Goal: Book appointment/travel/reservation

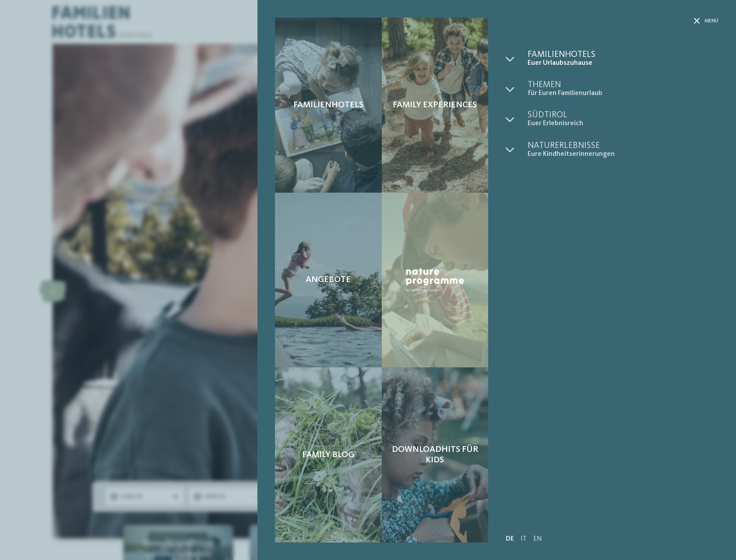
click at [565, 52] on span "Familienhotels" at bounding box center [622, 54] width 191 height 9
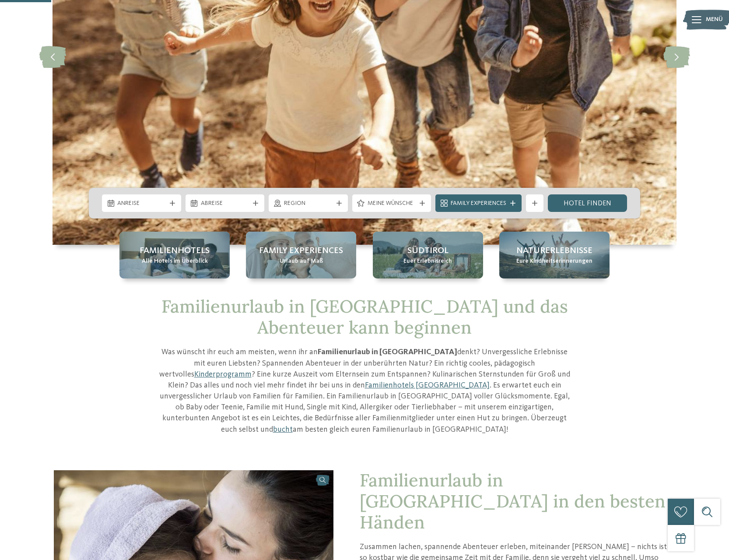
scroll to position [219, 0]
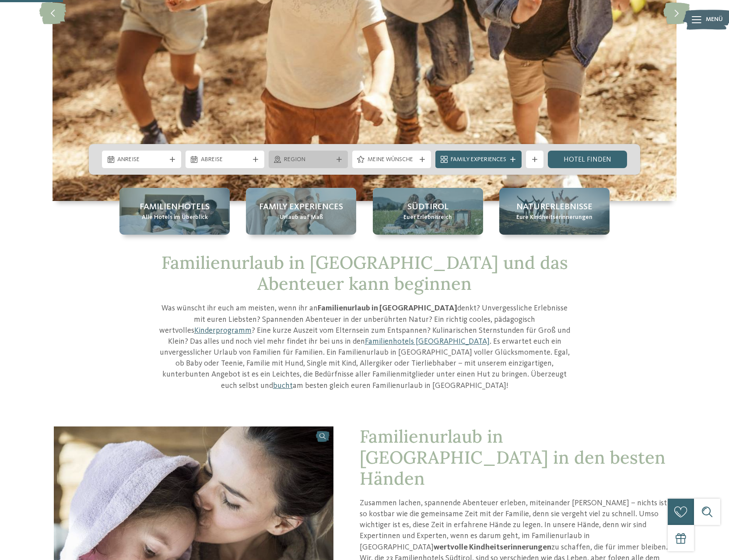
click at [345, 160] on div "Region" at bounding box center [308, 160] width 79 height 18
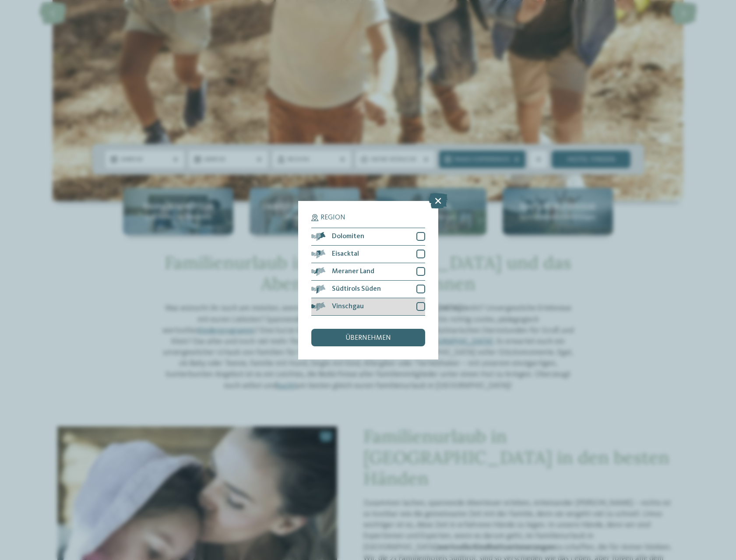
click at [424, 307] on div at bounding box center [420, 306] width 9 height 9
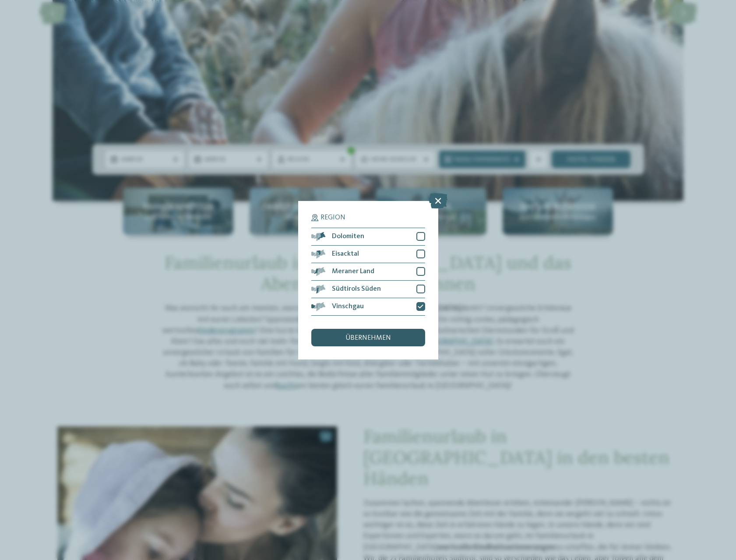
click at [402, 339] on div "übernehmen" at bounding box center [368, 338] width 114 height 18
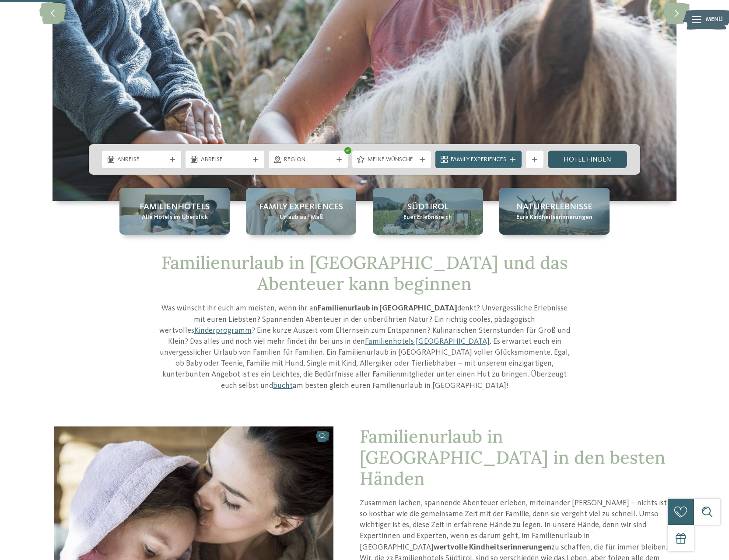
click at [582, 160] on link "Hotel finden" at bounding box center [587, 160] width 79 height 18
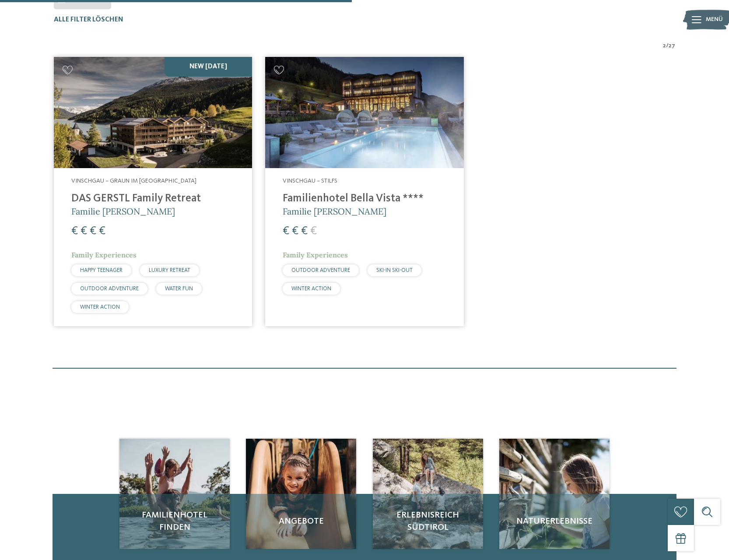
scroll to position [287, 0]
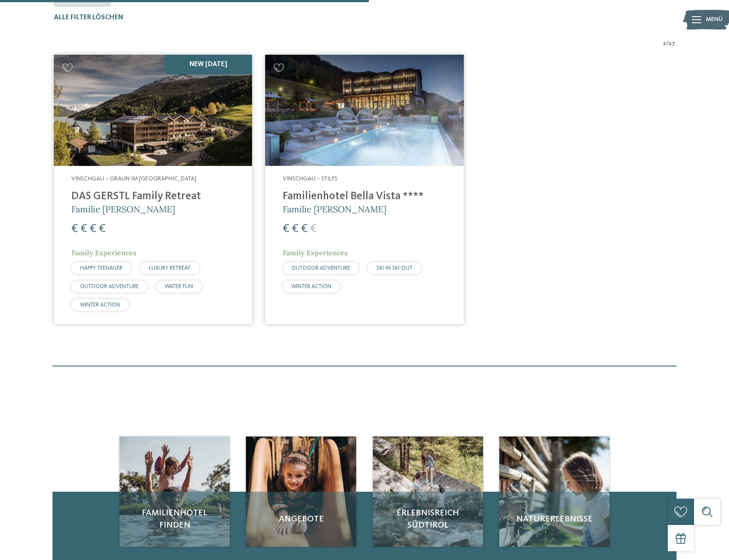
click at [151, 132] on img at bounding box center [153, 111] width 198 height 112
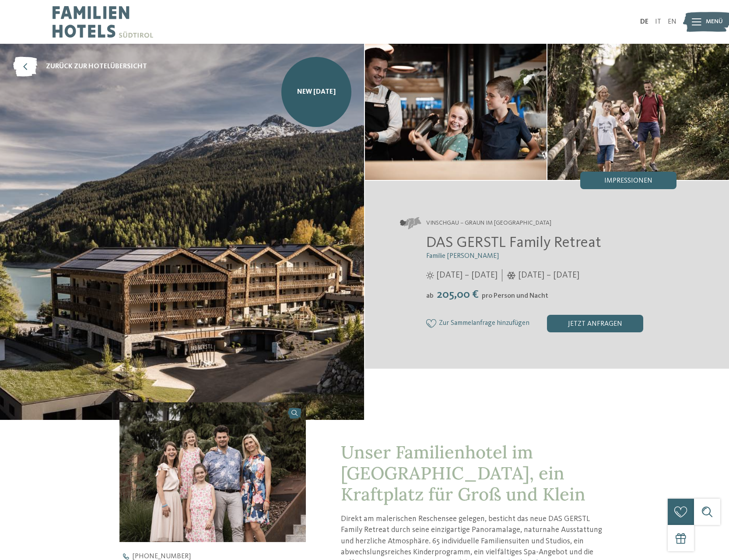
drag, startPoint x: 551, startPoint y: 293, endPoint x: 426, endPoint y: 301, distance: 125.0
click at [426, 301] on div "ab 205,00 € pro Person und Nacht" at bounding box center [551, 295] width 250 height 14
copy div "ab 205,00 € pro Person und Nacht"
